Goal: Book appointment/travel/reservation

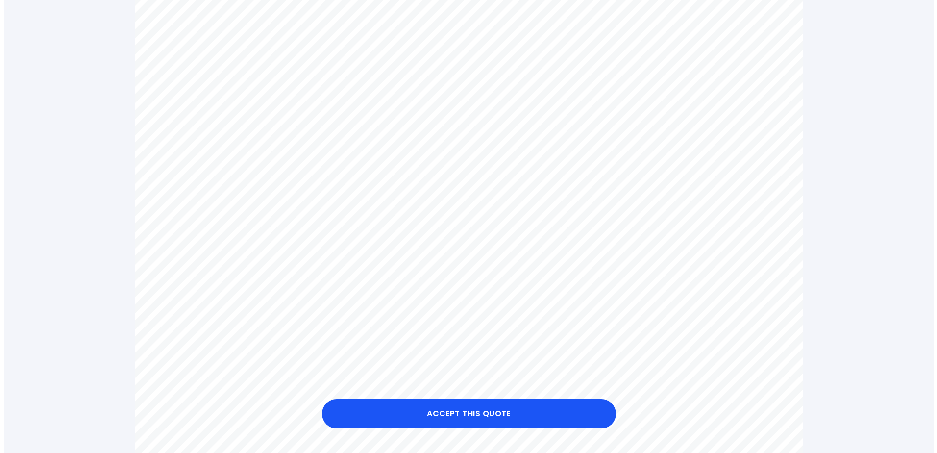
scroll to position [343, 0]
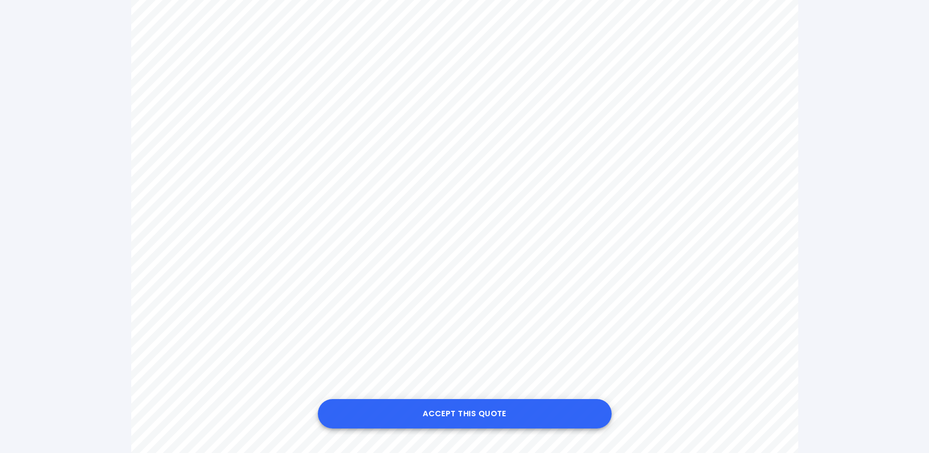
click at [467, 414] on button "Accept this Quote" at bounding box center [465, 413] width 294 height 29
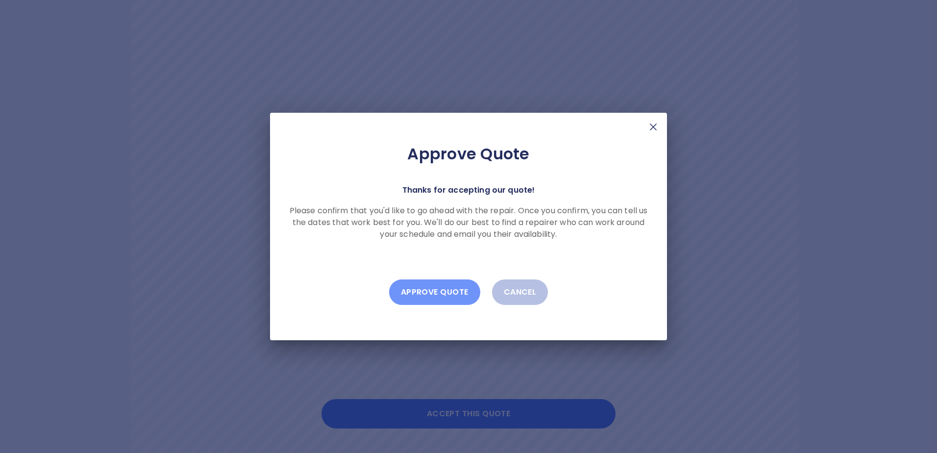
click at [423, 294] on button "Approve Quote" at bounding box center [434, 291] width 91 height 25
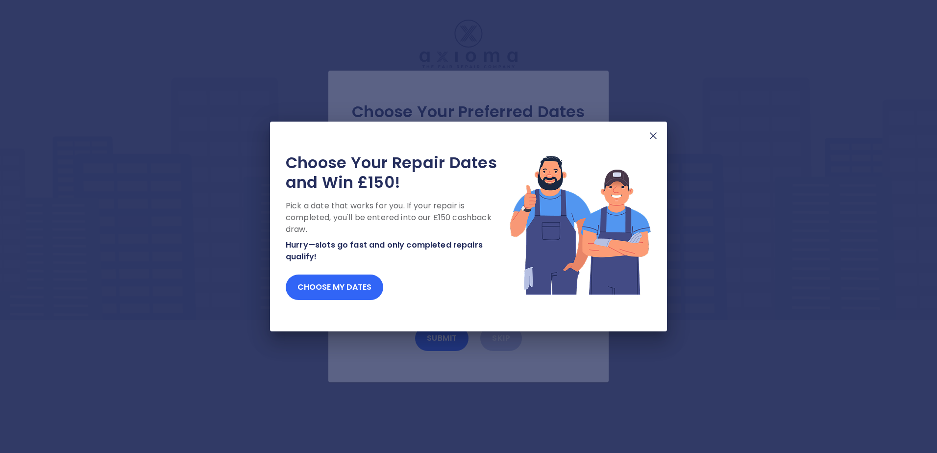
click at [357, 291] on button "Choose my dates" at bounding box center [334, 286] width 97 height 25
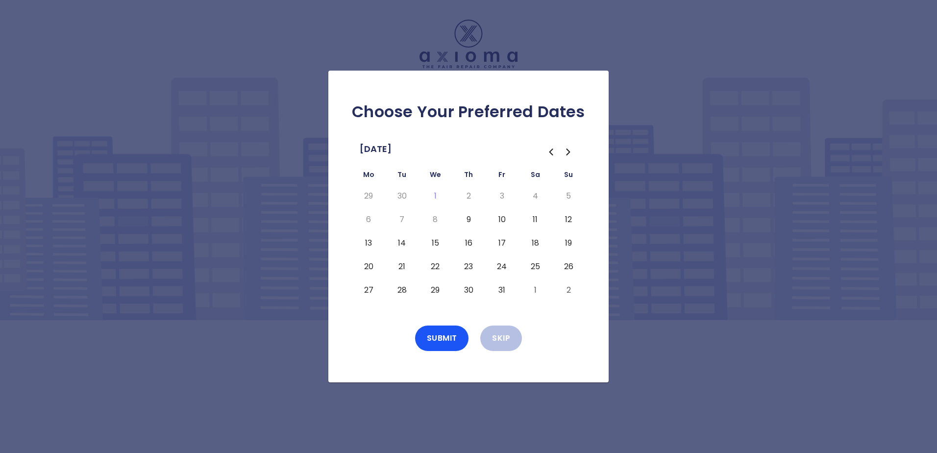
click at [503, 219] on button "10" at bounding box center [502, 220] width 18 height 16
click at [367, 243] on button "13" at bounding box center [369, 243] width 18 height 16
click at [403, 242] on button "14" at bounding box center [402, 243] width 18 height 16
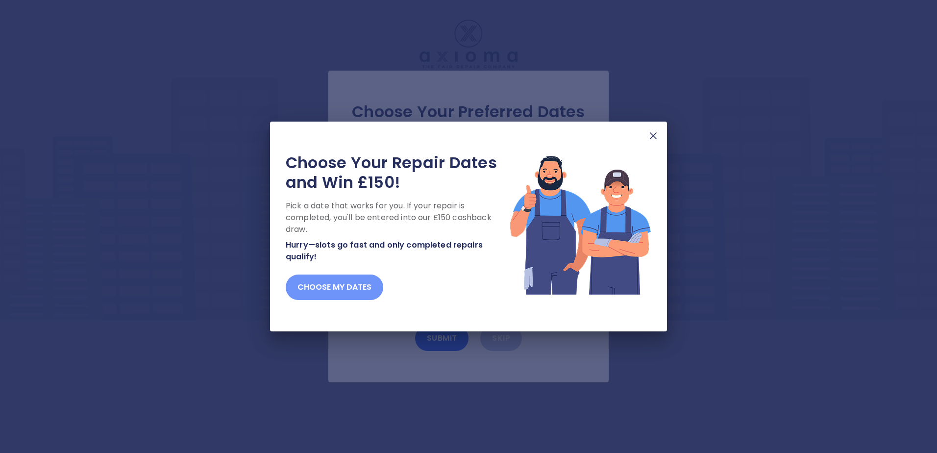
click at [316, 293] on button "Choose my dates" at bounding box center [334, 286] width 97 height 25
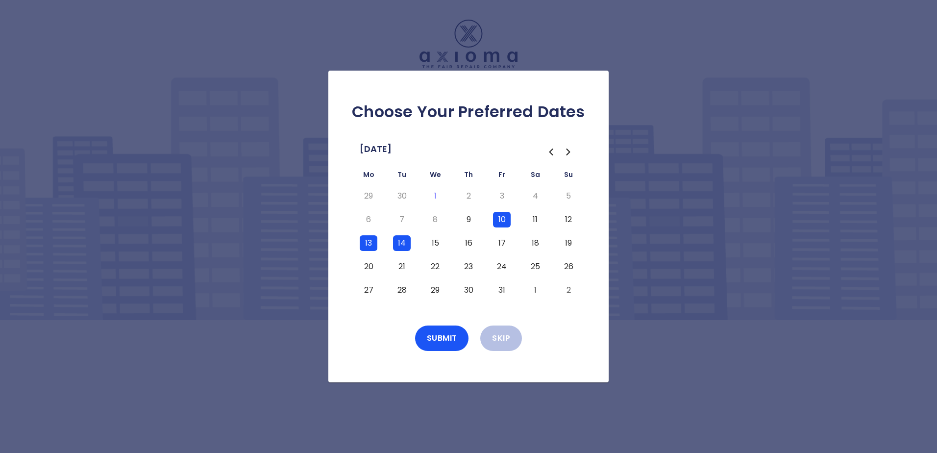
click at [367, 266] on button "20" at bounding box center [369, 267] width 18 height 16
click at [400, 264] on button "21" at bounding box center [402, 267] width 18 height 16
click at [502, 241] on button "17" at bounding box center [502, 243] width 18 height 16
click at [502, 266] on button "24" at bounding box center [502, 267] width 18 height 16
click at [444, 338] on button "Submit" at bounding box center [442, 337] width 54 height 25
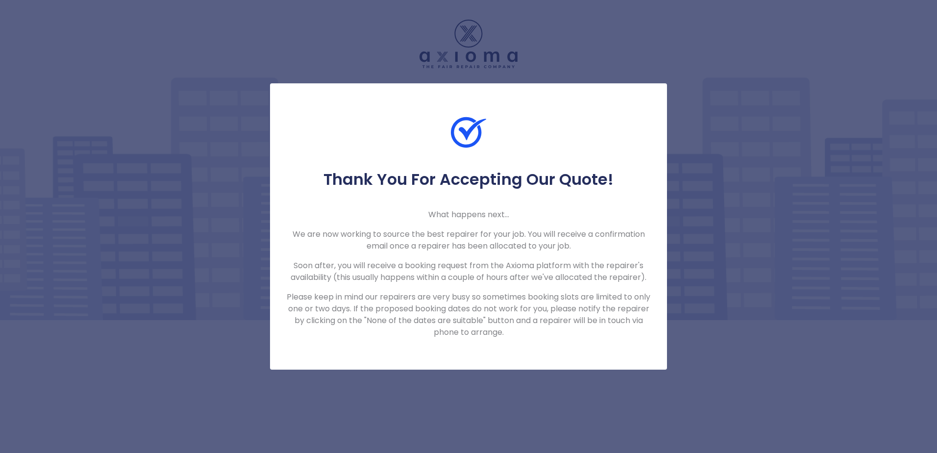
click at [483, 380] on div "Thank You For Accepting Our Quote! What happens next... We are now working to s…" at bounding box center [468, 226] width 937 height 453
click at [708, 135] on div "Thank You For Accepting Our Quote! What happens next... We are now working to s…" at bounding box center [468, 226] width 937 height 453
click at [563, 132] on div at bounding box center [468, 142] width 397 height 55
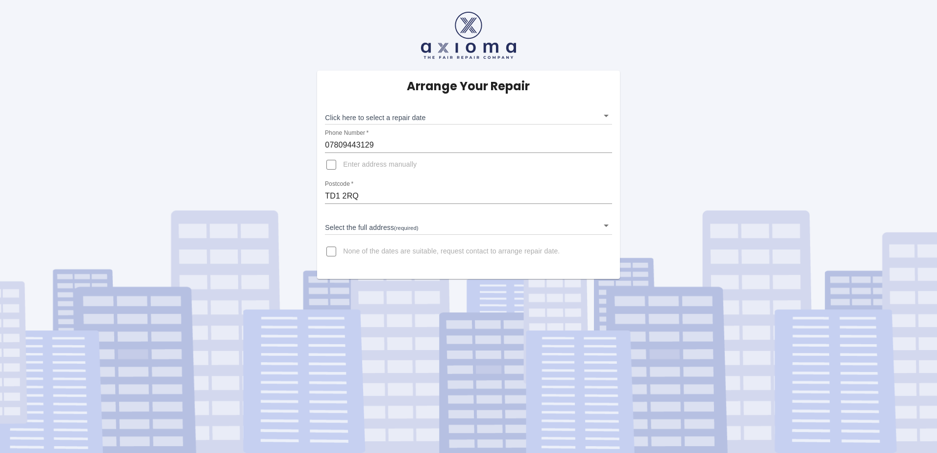
click at [603, 120] on body "Arrange Your Repair Click here to select a repair date ​ Phone Number   * 07809…" at bounding box center [468, 226] width 937 height 453
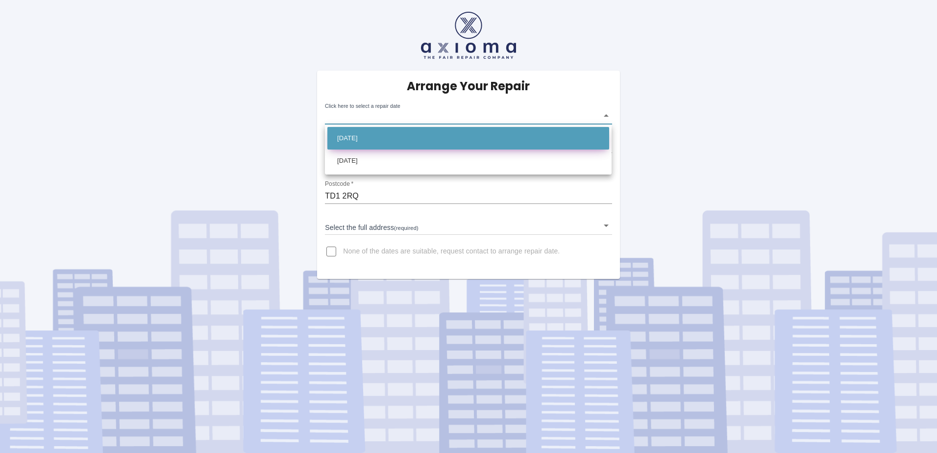
click at [403, 134] on li "[DATE]" at bounding box center [468, 138] width 282 height 23
type input "[DATE]T00:00:00.000Z"
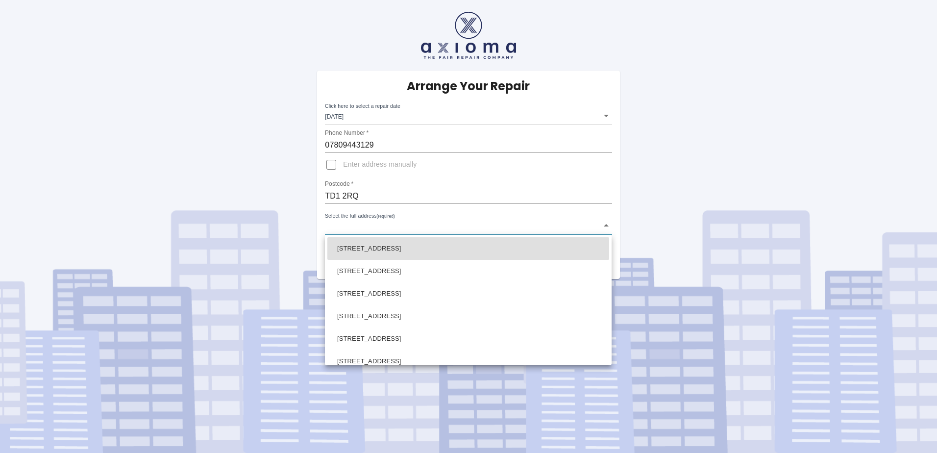
click at [593, 228] on body "Arrange Your Repair Click here to select a repair date [DATE] [DATE]T00:00:00.0…" at bounding box center [468, 226] width 937 height 453
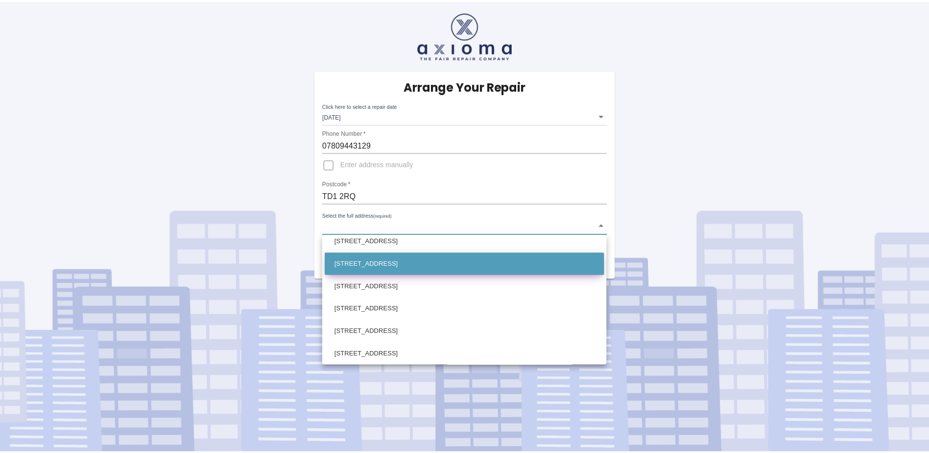
scroll to position [98, 0]
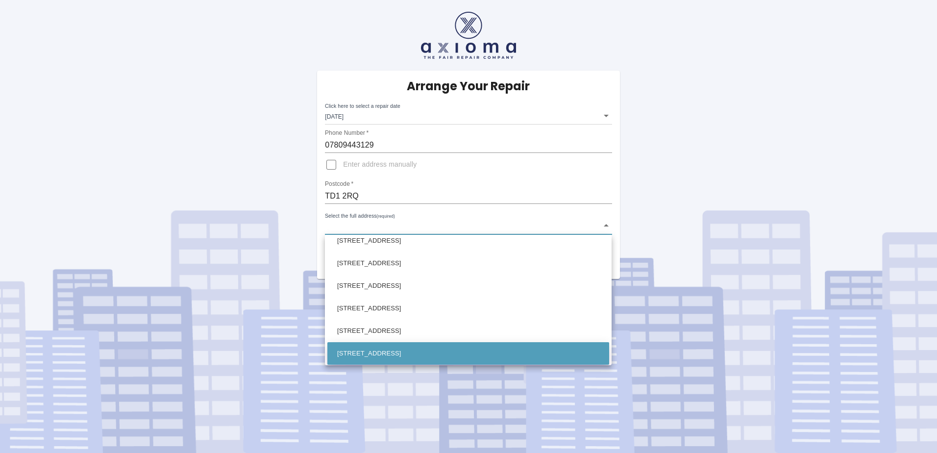
click at [485, 350] on li "[STREET_ADDRESS]" at bounding box center [468, 353] width 282 height 23
type input "[STREET_ADDRESS]"
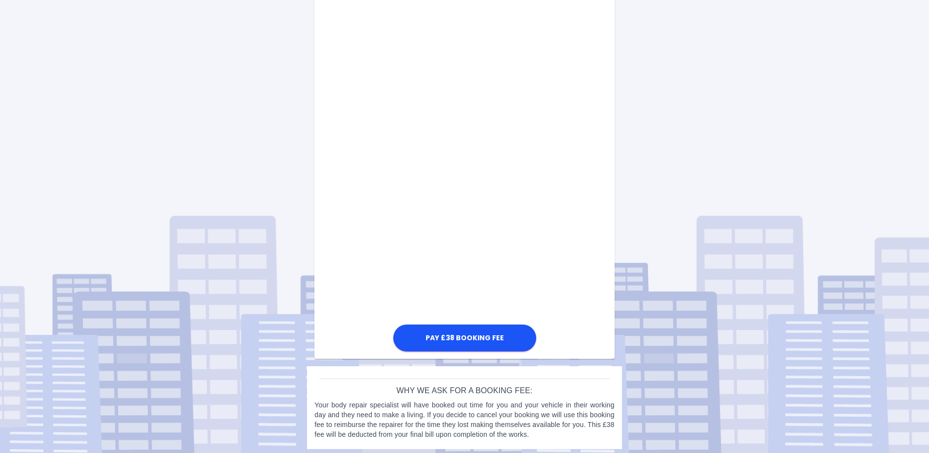
scroll to position [420, 0]
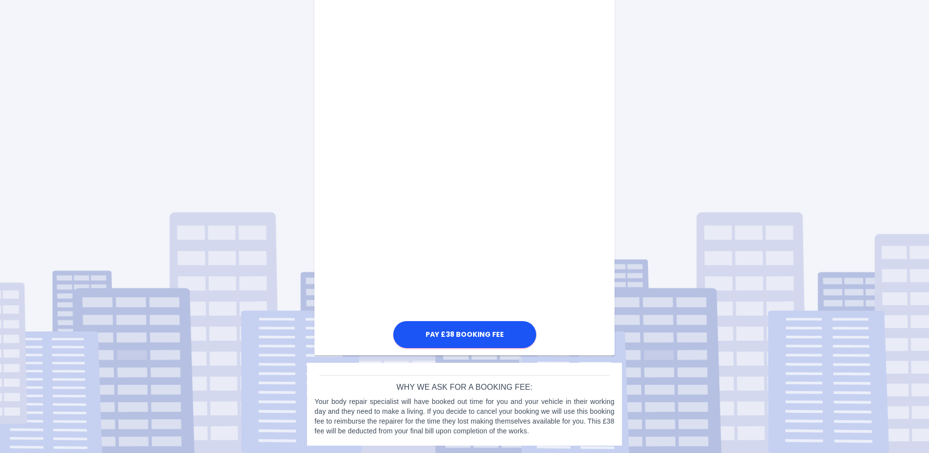
click at [548, 240] on div "Pay £38 Booking Fee" at bounding box center [465, 107] width 300 height 486
click at [472, 332] on button "Pay £38 Booking Fee" at bounding box center [464, 334] width 143 height 27
